Goal: Information Seeking & Learning: Learn about a topic

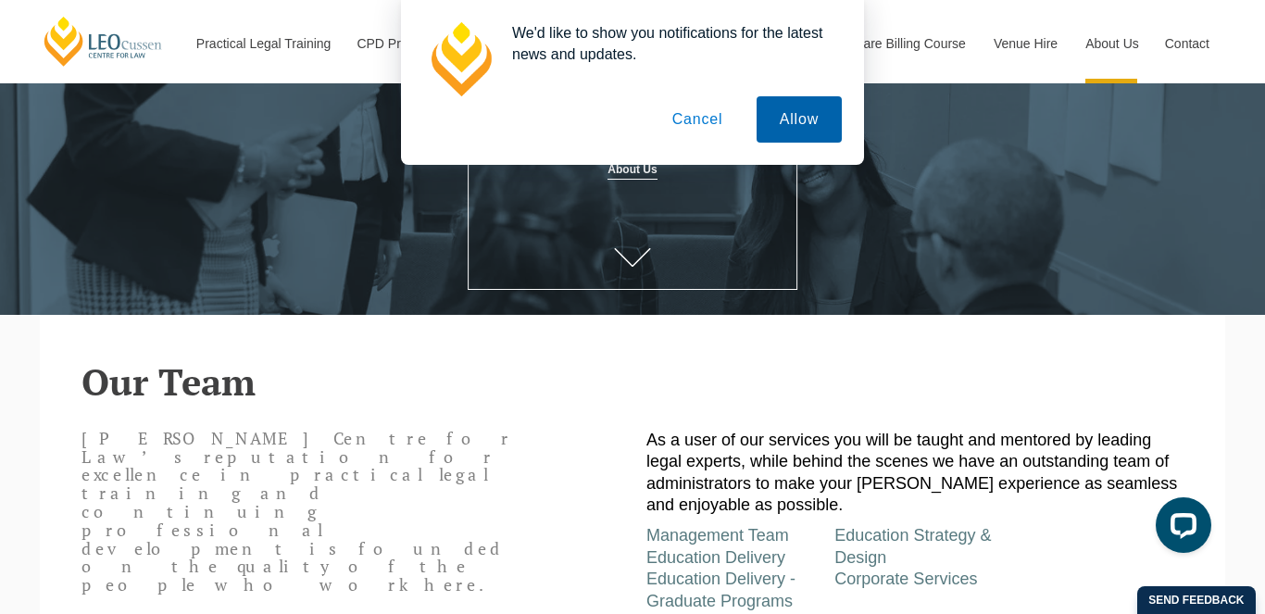
click at [813, 137] on button "Allow" at bounding box center [799, 119] width 85 height 46
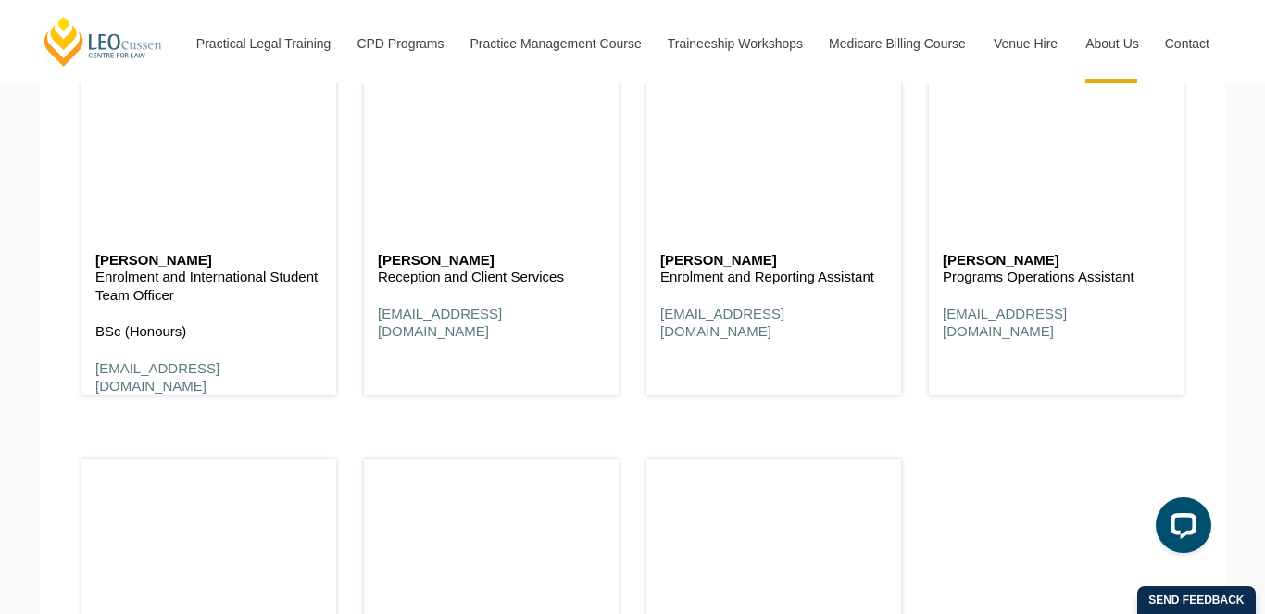
scroll to position [6898, 0]
